Goal: Transaction & Acquisition: Purchase product/service

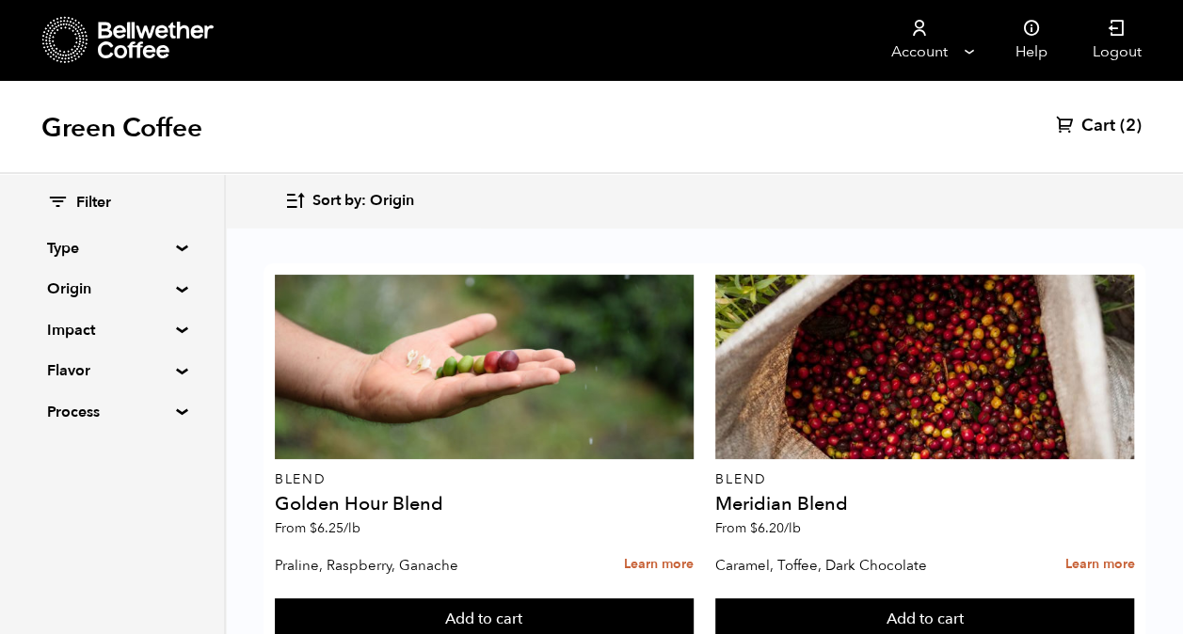
scroll to position [489, 0]
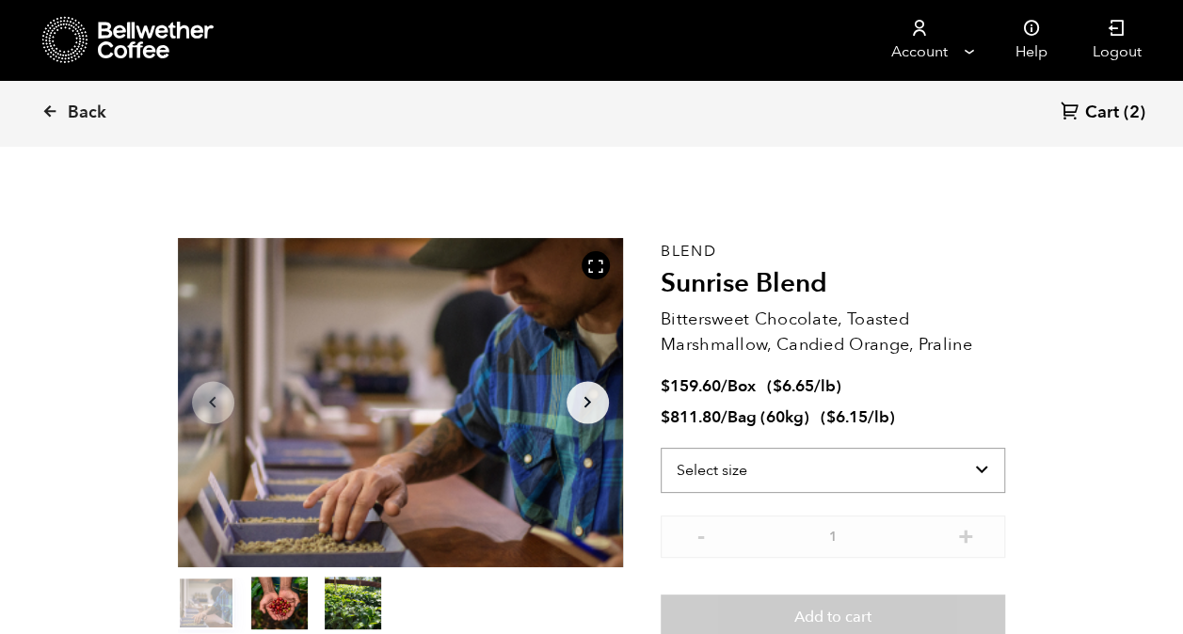
click at [980, 471] on select "Select size Bag (60kg) (132 lbs) Box (24 lbs)" at bounding box center [833, 470] width 345 height 45
click at [983, 463] on select "Select size Bag (60kg) (132 lbs) Box (24 lbs)" at bounding box center [833, 470] width 345 height 45
click at [661, 448] on select "Select size Bag (60kg) (132 lbs) Box (24 lbs)" at bounding box center [833, 470] width 345 height 45
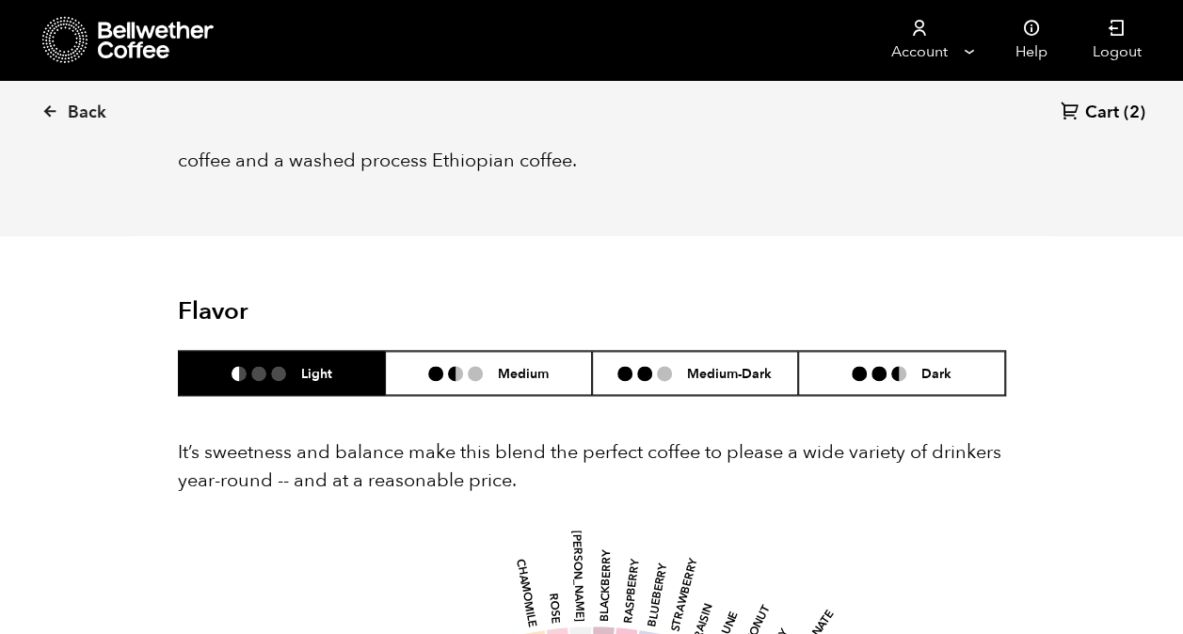
scroll to position [995, 0]
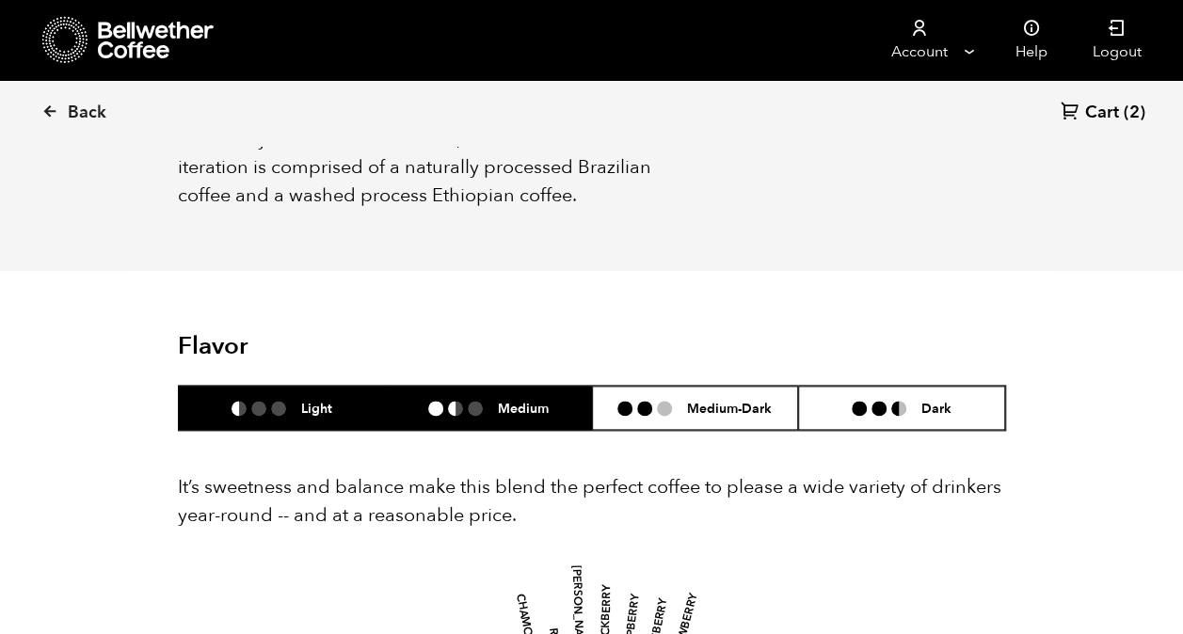
click at [512, 414] on h6 "Medium" at bounding box center [523, 408] width 51 height 16
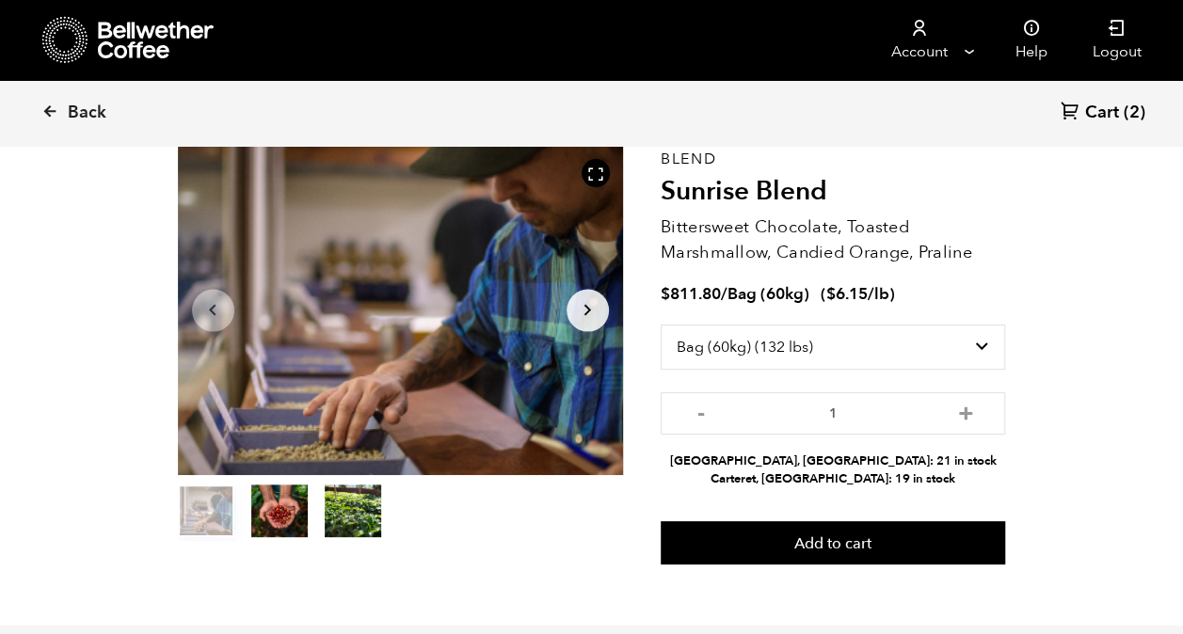
scroll to position [107, 0]
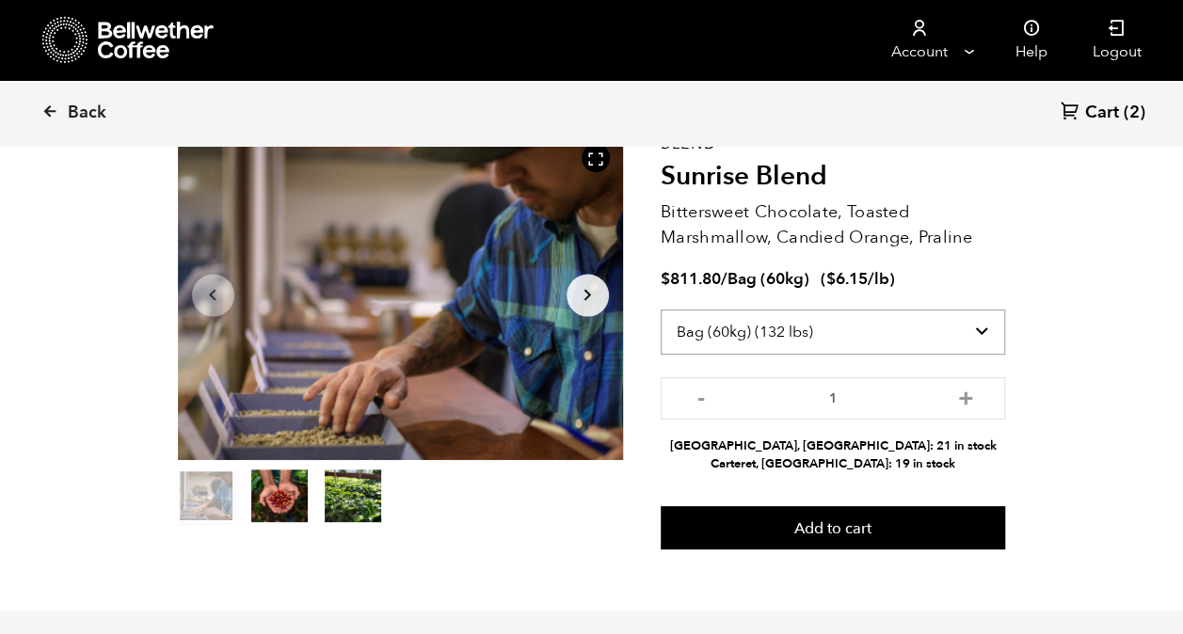
click at [840, 343] on select "Select size Bag (60kg) (132 lbs) Box (24 lbs)" at bounding box center [833, 332] width 345 height 45
select select "box"
click at [661, 310] on select "Select size Bag (60kg) (132 lbs) Box (24 lbs)" at bounding box center [833, 332] width 345 height 45
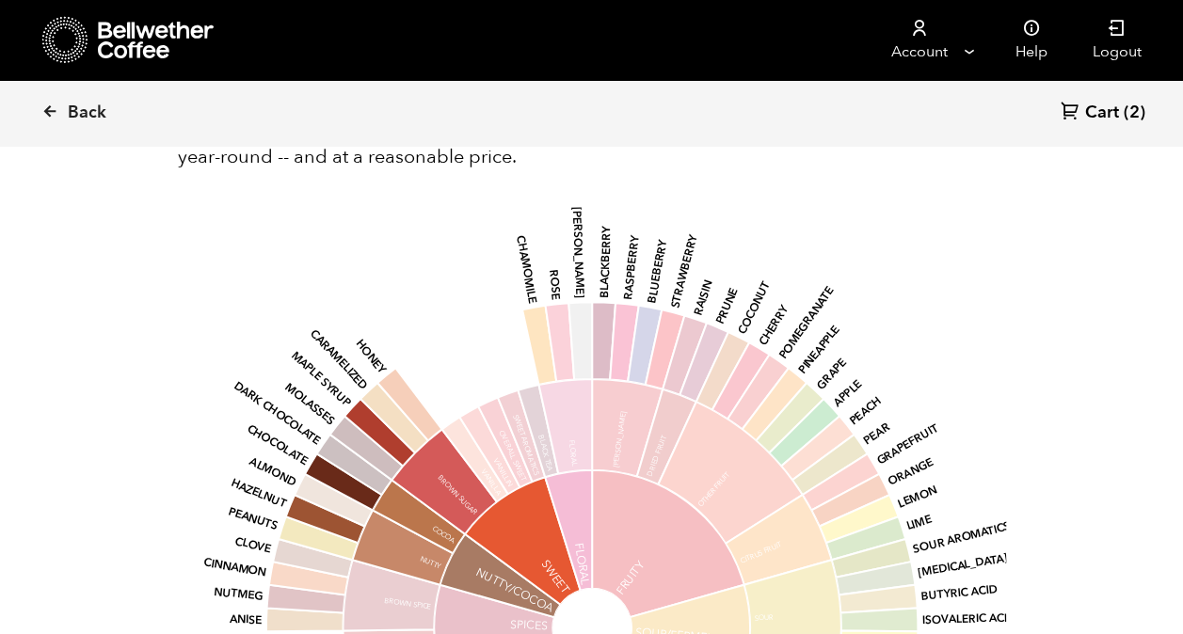
scroll to position [0, 0]
